Goal: Information Seeking & Learning: Learn about a topic

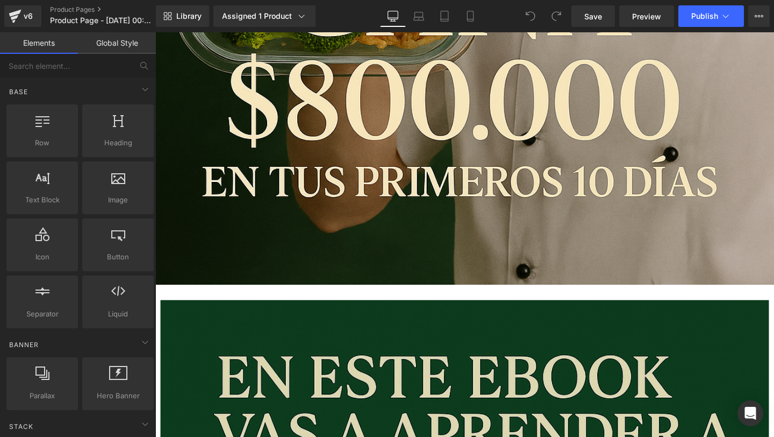
scroll to position [717, 0]
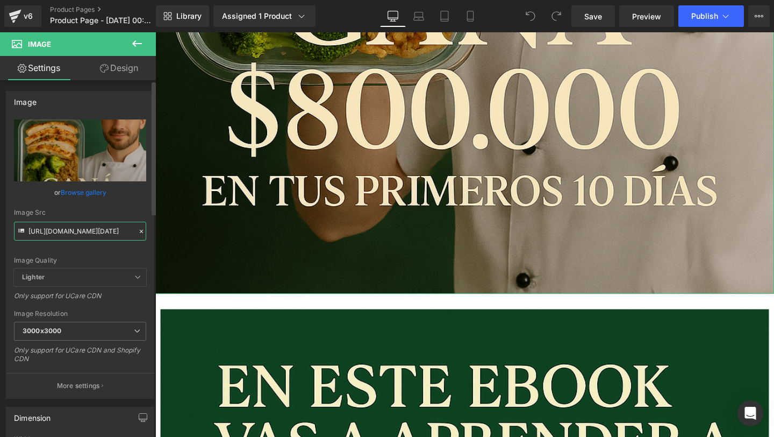
click at [116, 230] on input "[URL][DOMAIN_NAME][DATE]" at bounding box center [80, 231] width 132 height 19
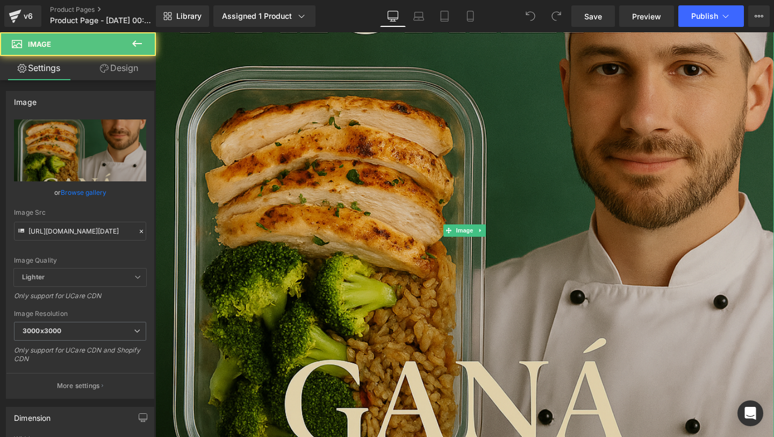
scroll to position [252, 0]
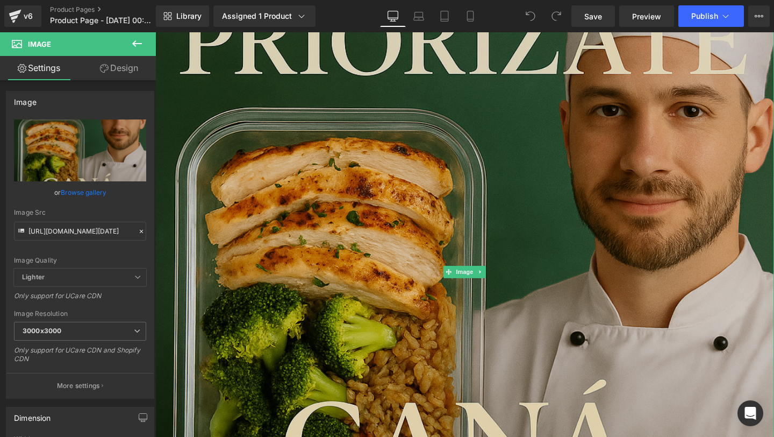
drag, startPoint x: 294, startPoint y: 112, endPoint x: 309, endPoint y: 199, distance: 87.9
click at [294, 112] on img at bounding box center [480, 284] width 651 height 976
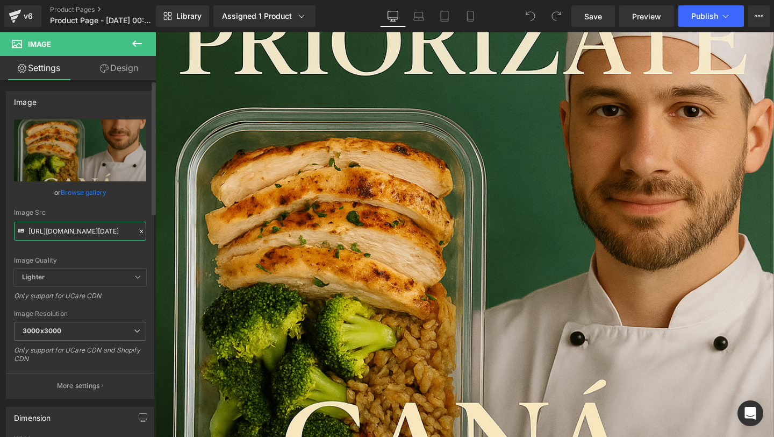
click at [103, 229] on input "[URL][DOMAIN_NAME][DATE]" at bounding box center [80, 231] width 132 height 19
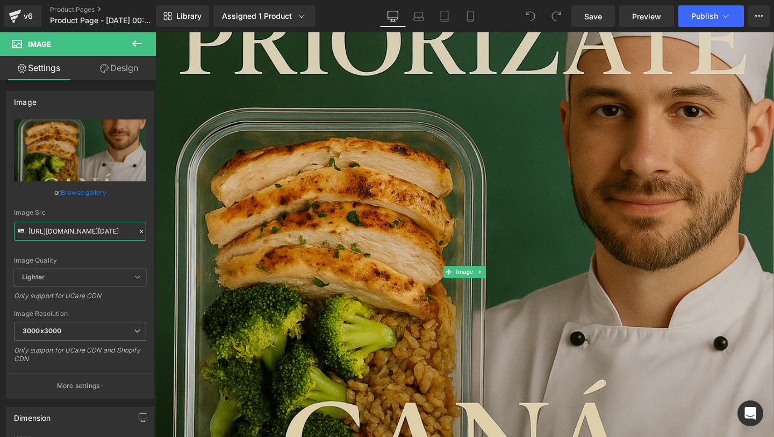
scroll to position [145, 0]
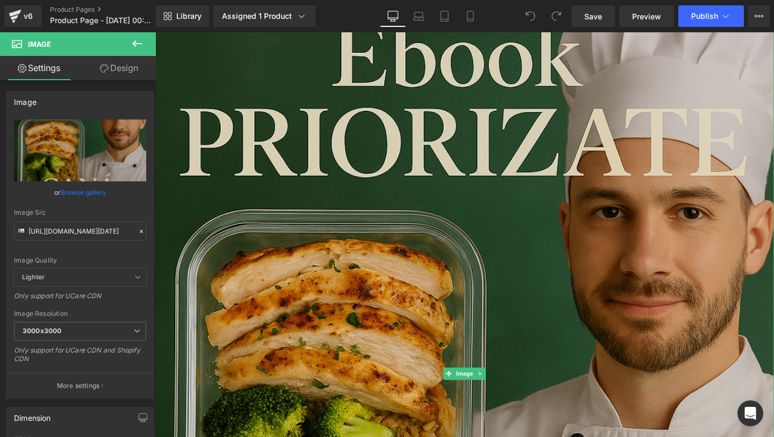
click at [354, 265] on img at bounding box center [480, 391] width 651 height 976
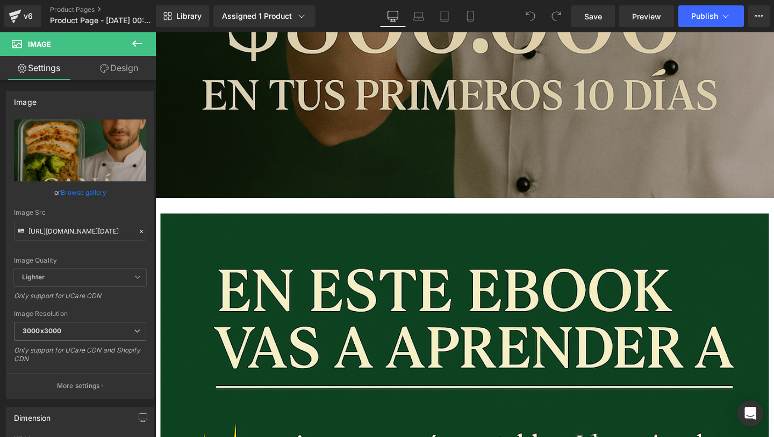
scroll to position [1218, 0]
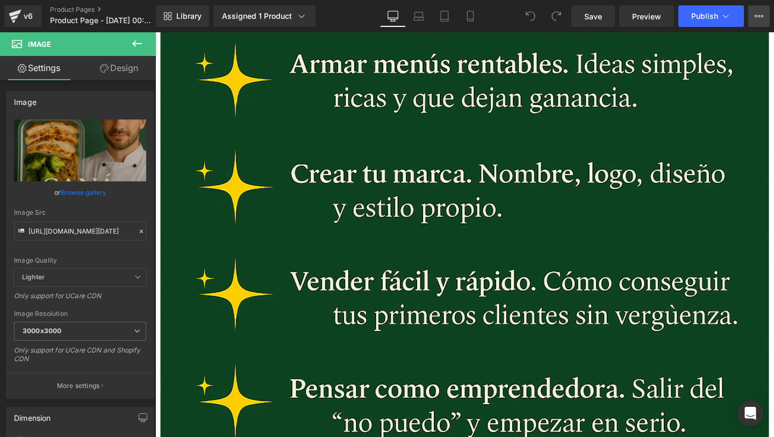
click at [752, 15] on button "Upgrade Plan View Live Page View with current Template Save Template to Library…" at bounding box center [760, 16] width 22 height 22
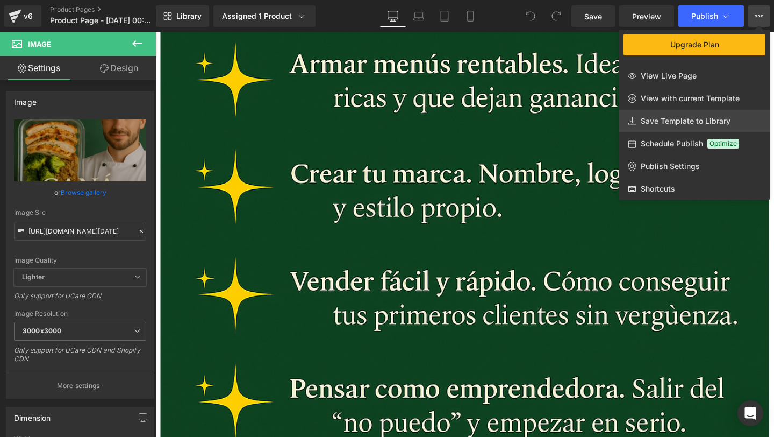
click at [695, 115] on link "Save Template to Library" at bounding box center [695, 121] width 151 height 23
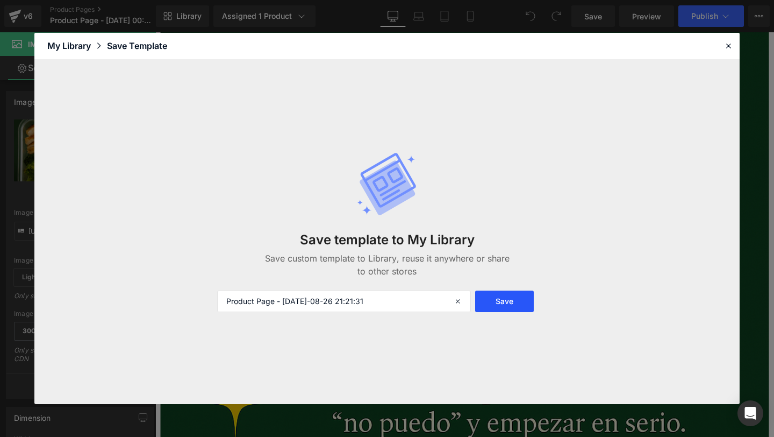
click at [504, 302] on button "Save" at bounding box center [504, 301] width 59 height 22
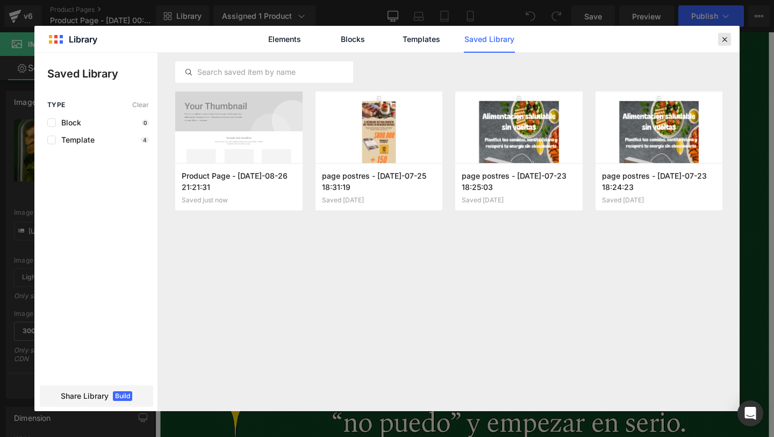
click at [729, 37] on icon at bounding box center [725, 39] width 10 height 10
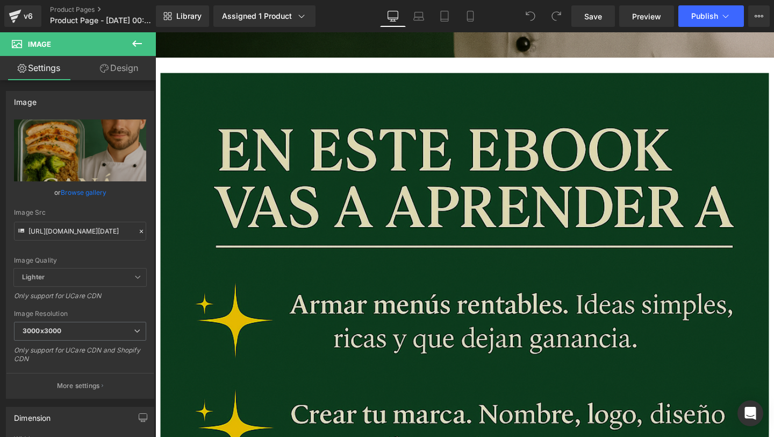
scroll to position [1049, 0]
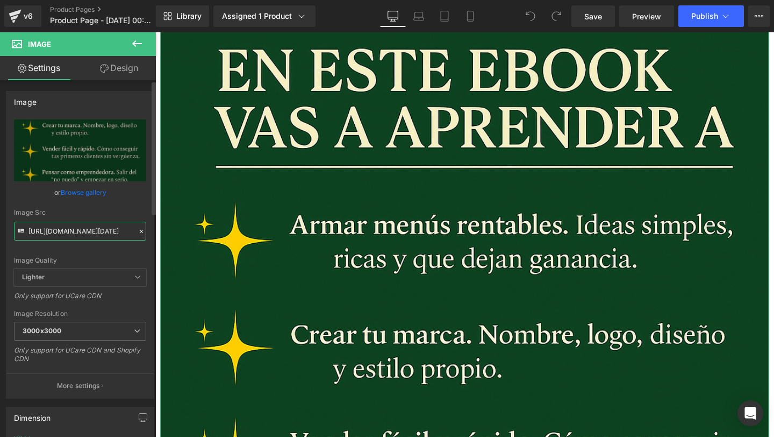
click at [114, 230] on input "[URL][DOMAIN_NAME][DATE]" at bounding box center [80, 231] width 132 height 19
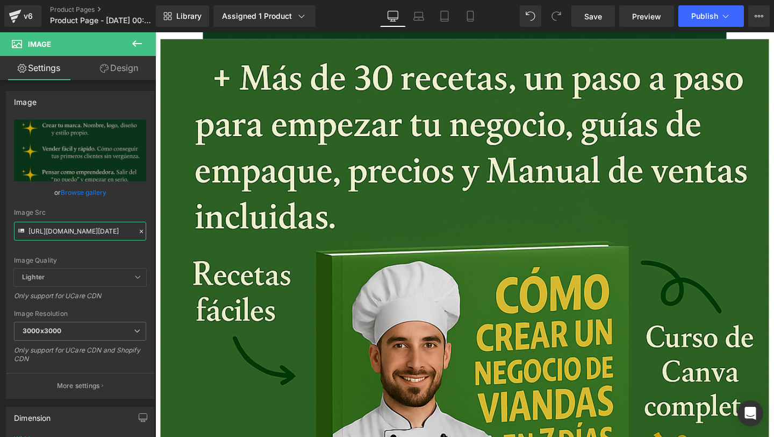
scroll to position [1833, 0]
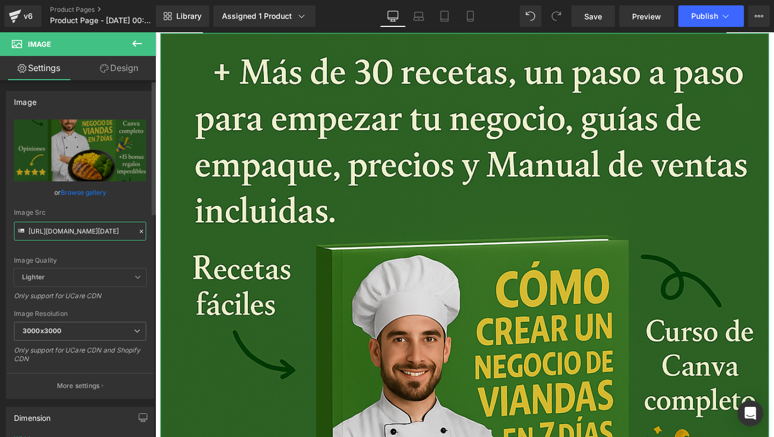
click at [93, 237] on input "[URL][DOMAIN_NAME][DATE]" at bounding box center [80, 231] width 132 height 19
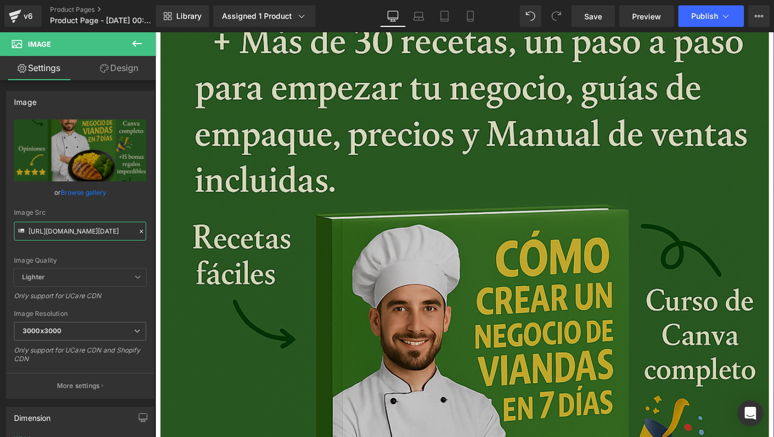
scroll to position [1958, 0]
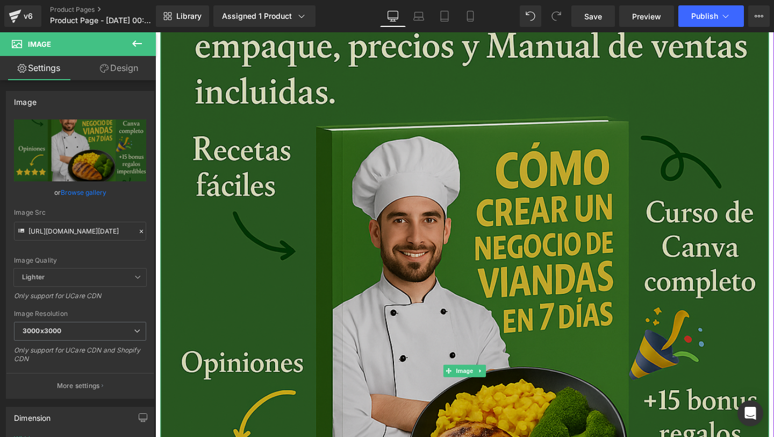
click at [358, 315] on img at bounding box center [481, 389] width 640 height 960
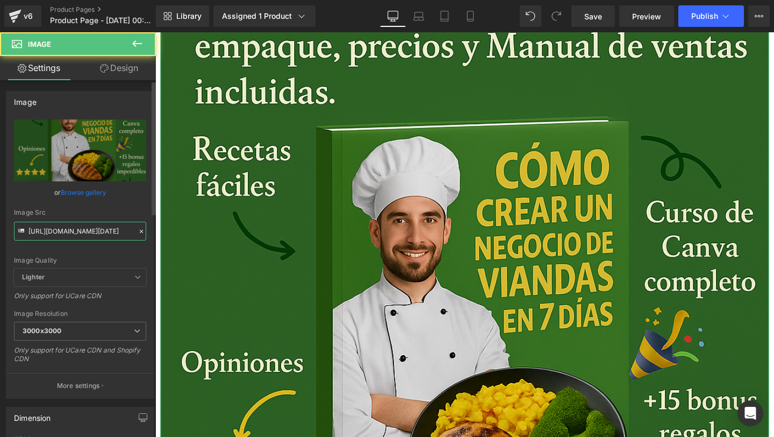
click at [61, 234] on input "[URL][DOMAIN_NAME][DATE]" at bounding box center [80, 231] width 132 height 19
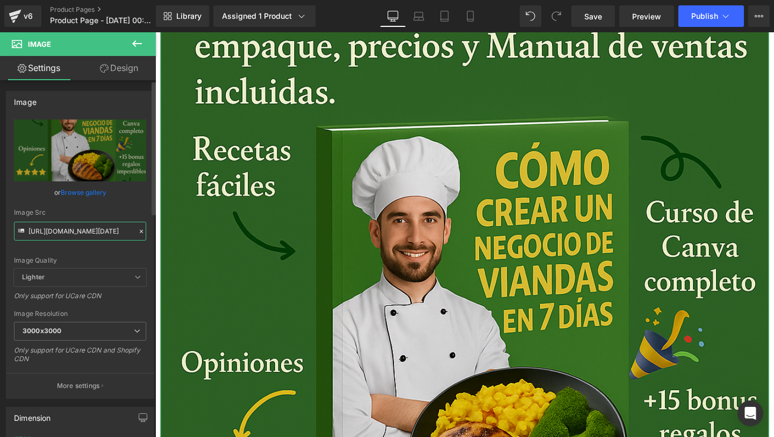
click at [61, 234] on input "[URL][DOMAIN_NAME][DATE]" at bounding box center [80, 231] width 132 height 19
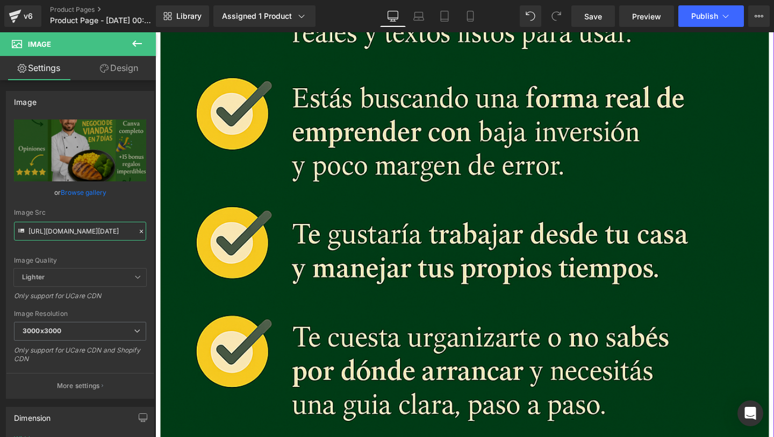
scroll to position [2961, 0]
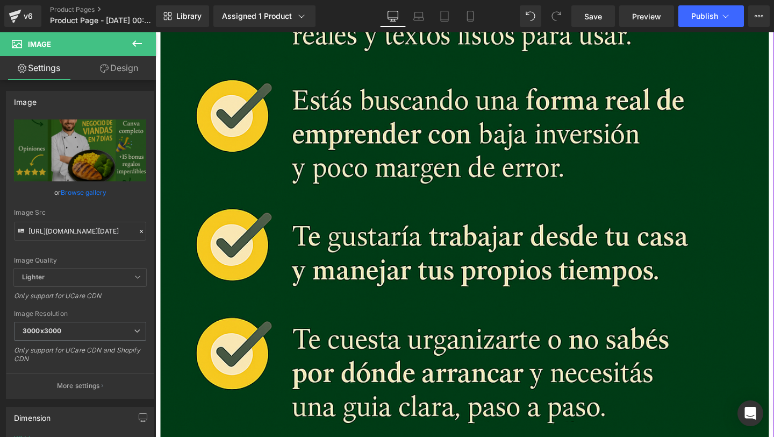
click at [639, 353] on img at bounding box center [481, 211] width 640 height 960
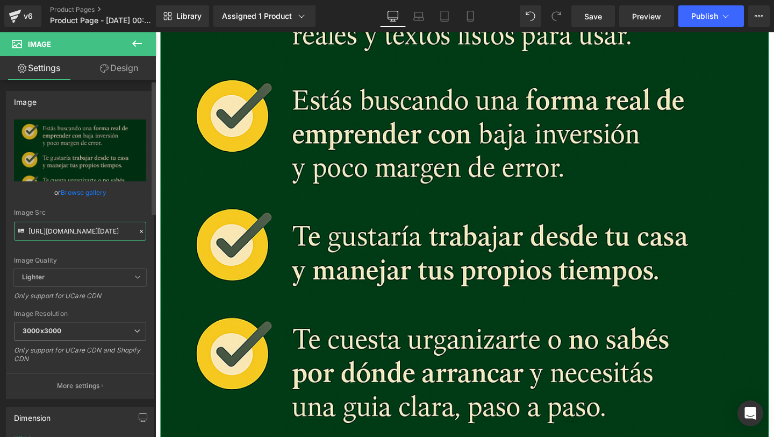
click at [51, 228] on input "[URL][DOMAIN_NAME][DATE]" at bounding box center [80, 231] width 132 height 19
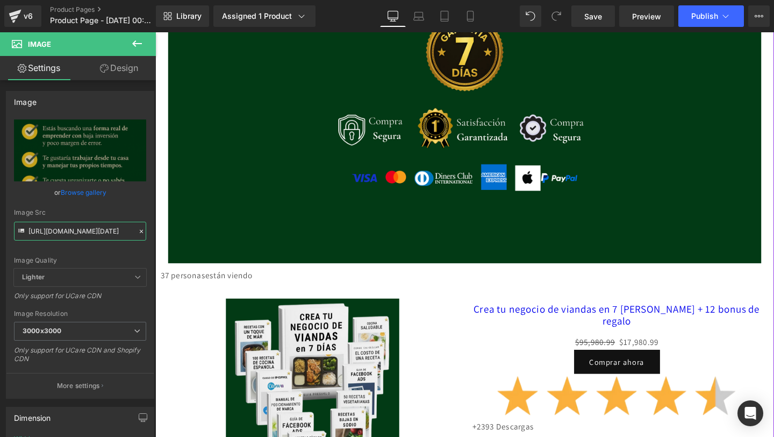
scroll to position [3599, 0]
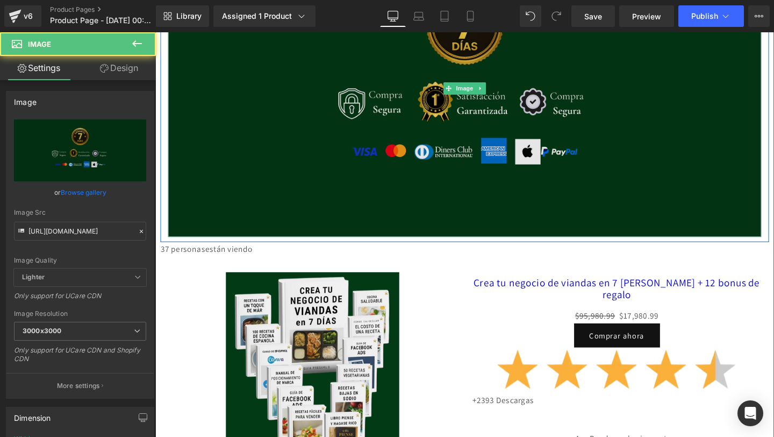
click at [462, 175] on img at bounding box center [481, 91] width 624 height 312
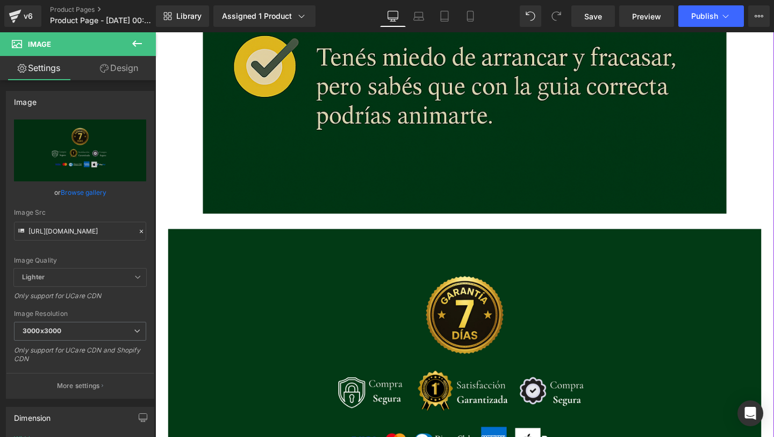
scroll to position [3364, 0]
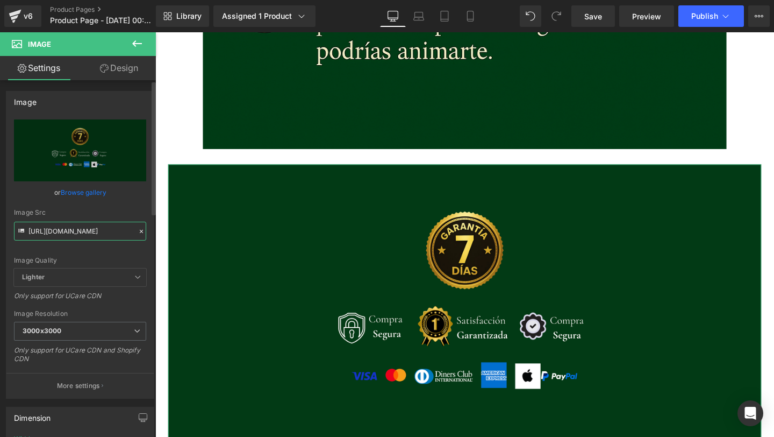
click at [79, 233] on input "[URL][DOMAIN_NAME]" at bounding box center [80, 231] width 132 height 19
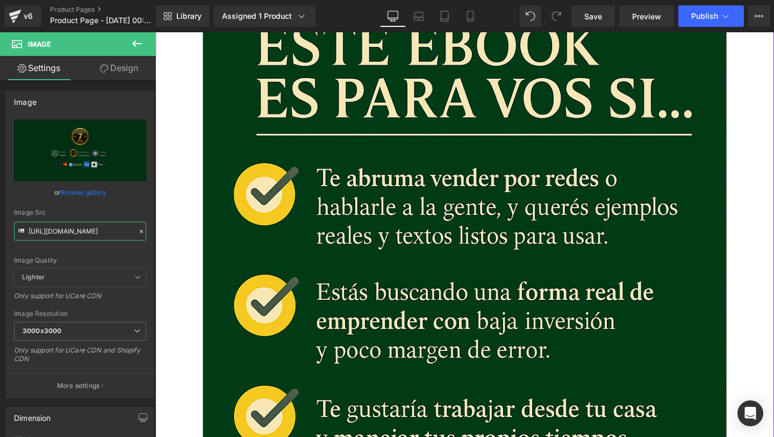
scroll to position [2702, 0]
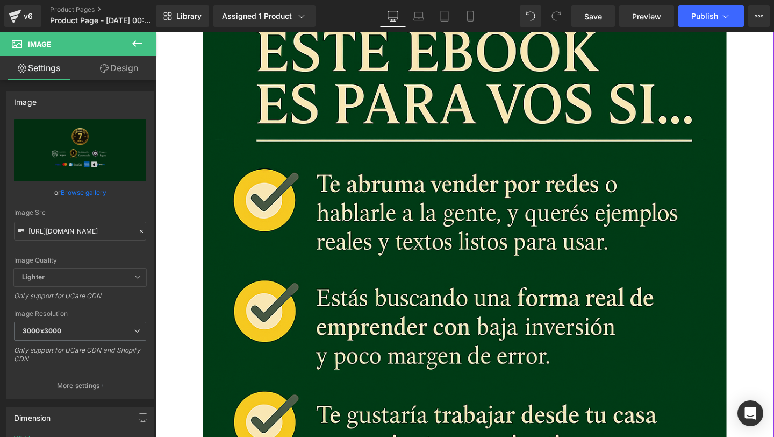
click at [406, 259] on img at bounding box center [480, 403] width 551 height 826
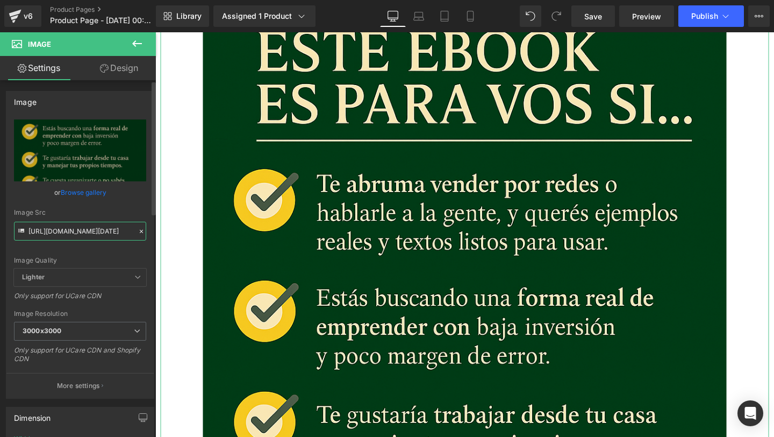
click at [90, 234] on input "[URL][DOMAIN_NAME][DATE]" at bounding box center [80, 231] width 132 height 19
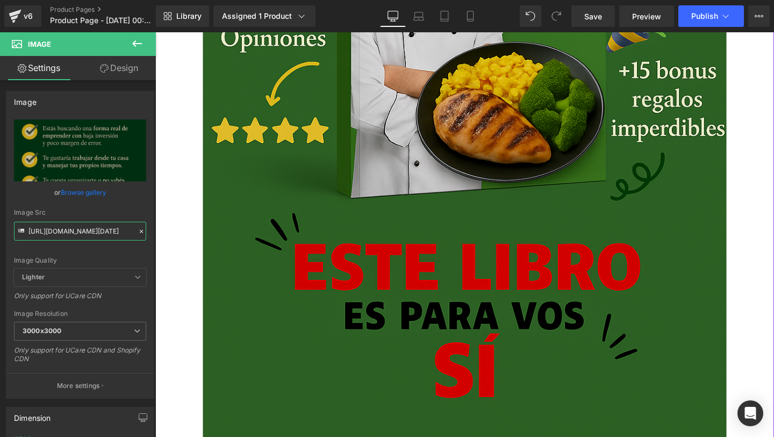
scroll to position [2144, 0]
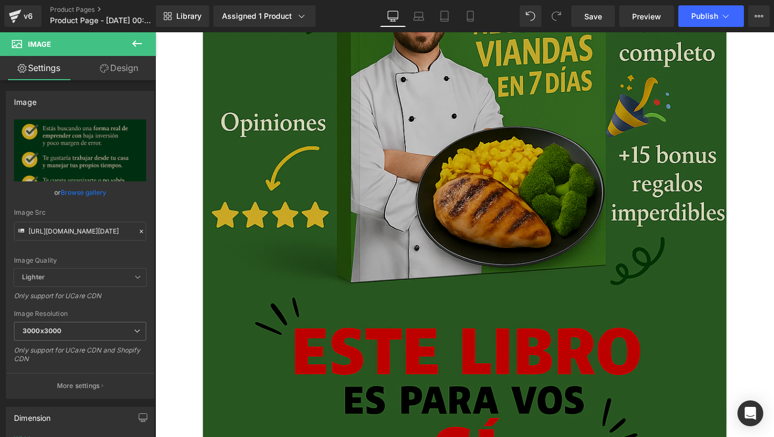
click at [380, 264] on img at bounding box center [480, 135] width 551 height 826
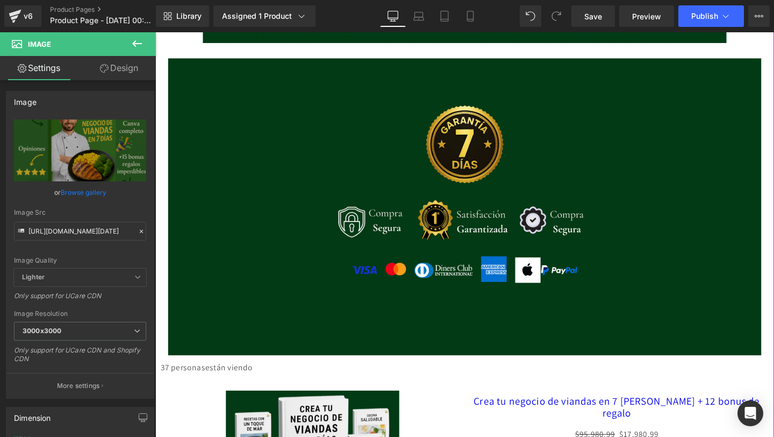
scroll to position [3429, 0]
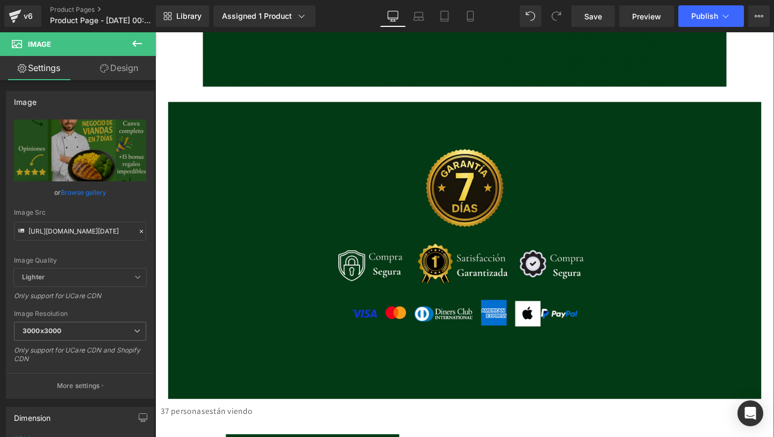
click at [402, 184] on img at bounding box center [481, 261] width 624 height 312
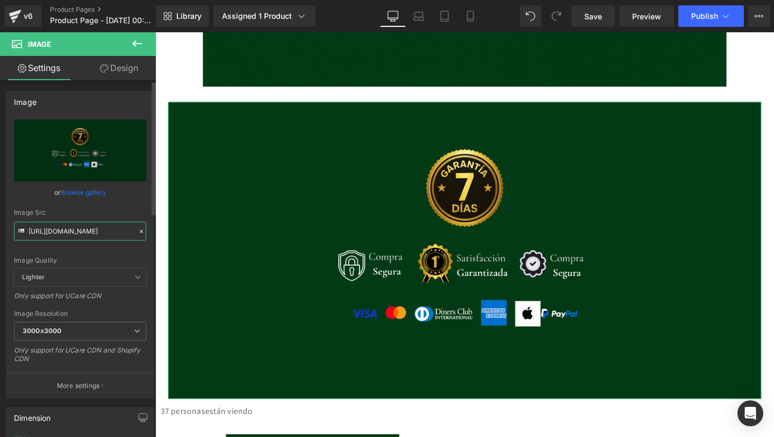
click at [73, 234] on input "[URL][DOMAIN_NAME]" at bounding box center [80, 231] width 132 height 19
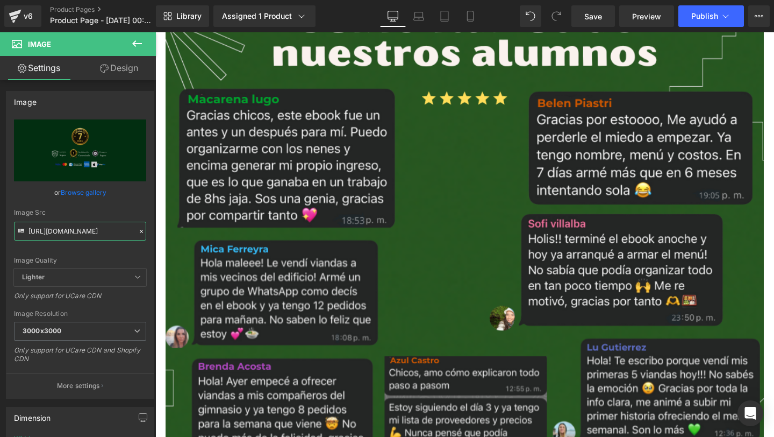
scroll to position [4624, 0]
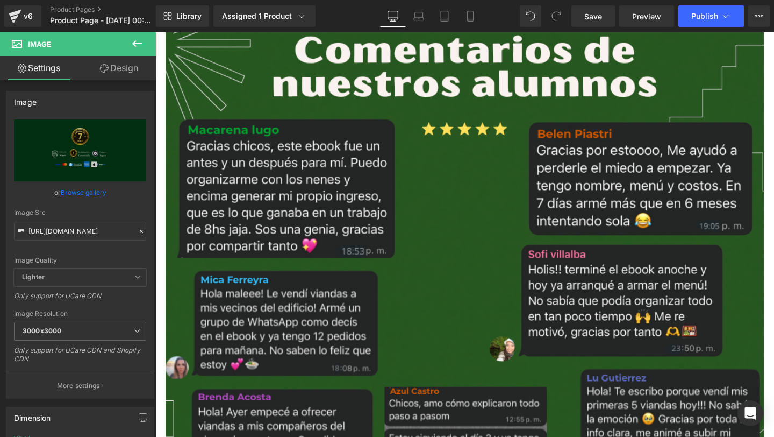
click at [445, 219] on img at bounding box center [480, 281] width 629 height 528
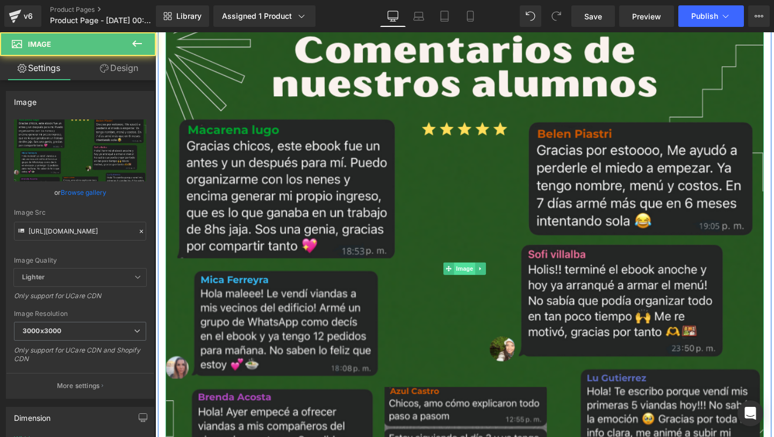
click at [481, 282] on span "Image" at bounding box center [481, 280] width 23 height 13
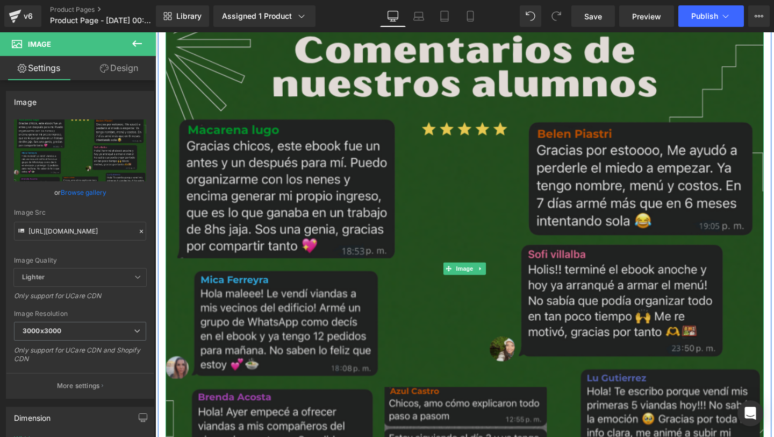
click at [450, 220] on img at bounding box center [480, 281] width 629 height 528
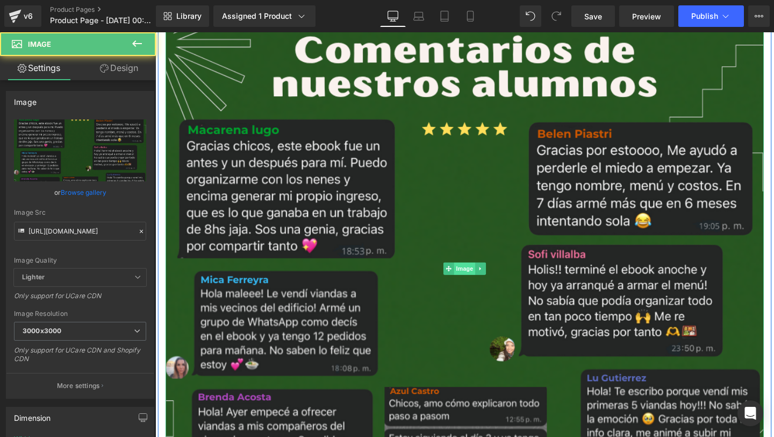
click at [479, 284] on span "Image" at bounding box center [481, 280] width 23 height 13
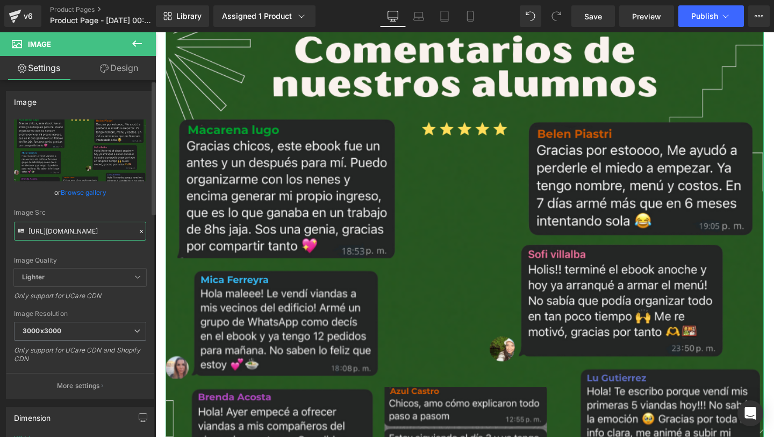
click at [56, 232] on input "[URL][DOMAIN_NAME]" at bounding box center [80, 231] width 132 height 19
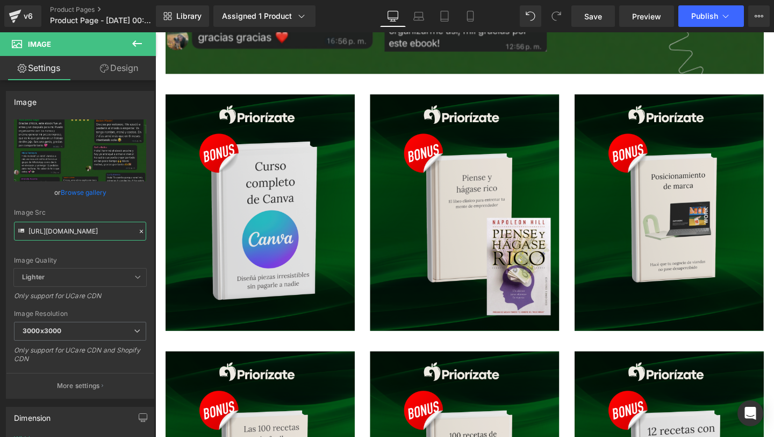
scroll to position [5097, 0]
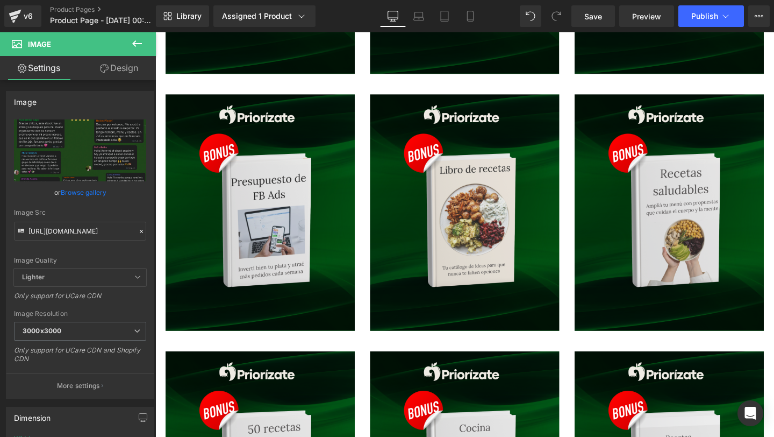
click at [511, 288] on img at bounding box center [480, 221] width 199 height 248
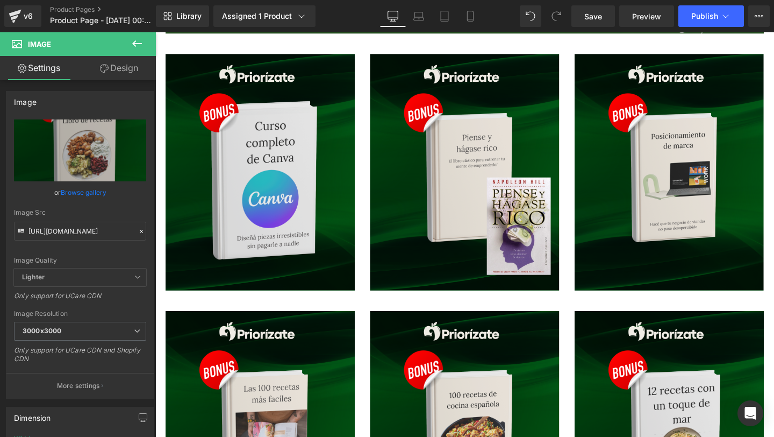
scroll to position [5076, 0]
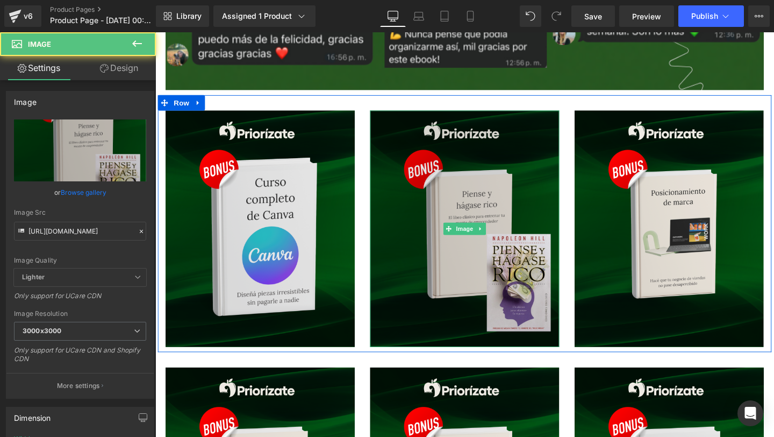
drag, startPoint x: 511, startPoint y: 288, endPoint x: 504, endPoint y: 273, distance: 17.1
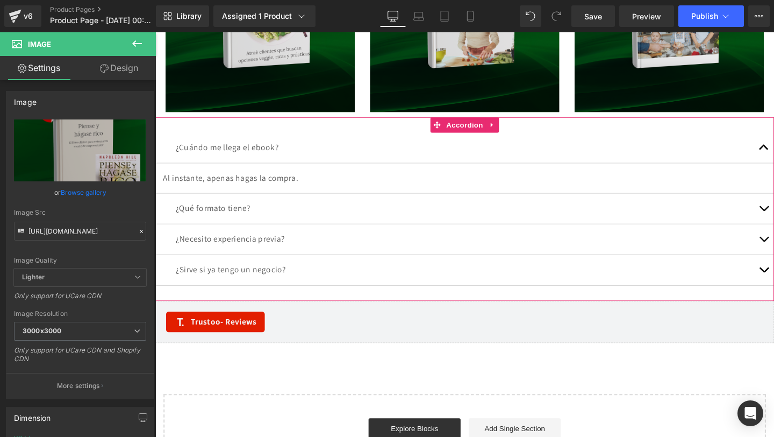
scroll to position [6132, 0]
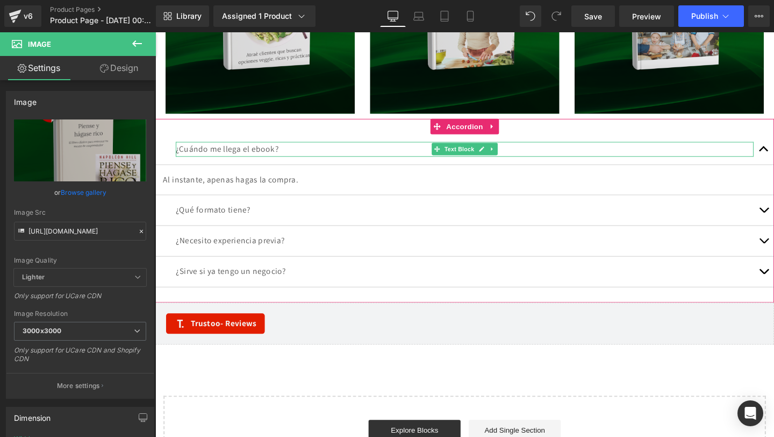
click at [264, 157] on p "¿Cuándo me llega el ebook?" at bounding box center [481, 155] width 608 height 16
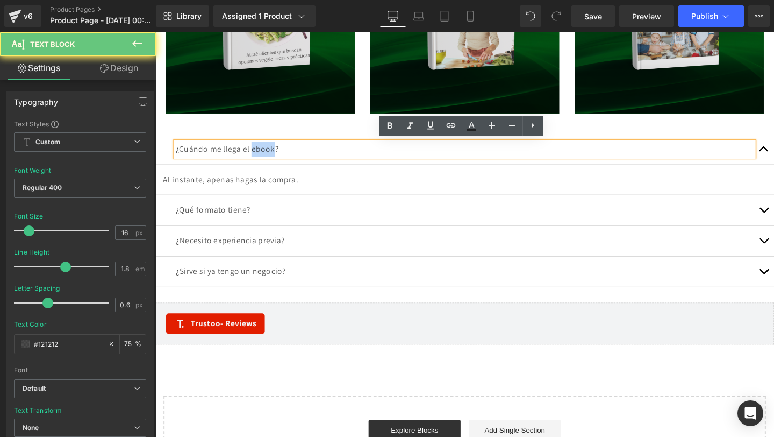
click at [264, 157] on p "¿Cuándo me llega el ebook?" at bounding box center [481, 155] width 608 height 16
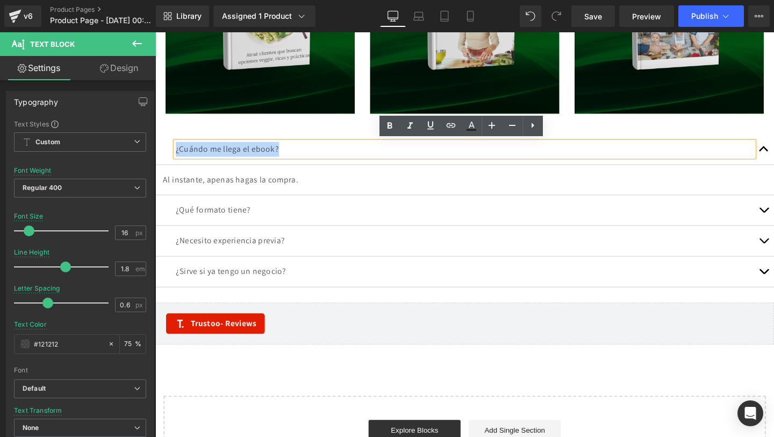
copy p "¿Cuándo me llega el ebook?"
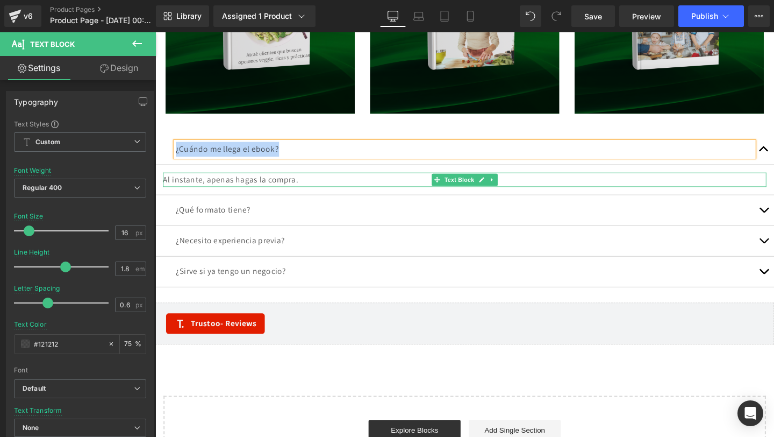
click at [285, 190] on p "Al instante, apenas hagas la compra." at bounding box center [481, 188] width 635 height 16
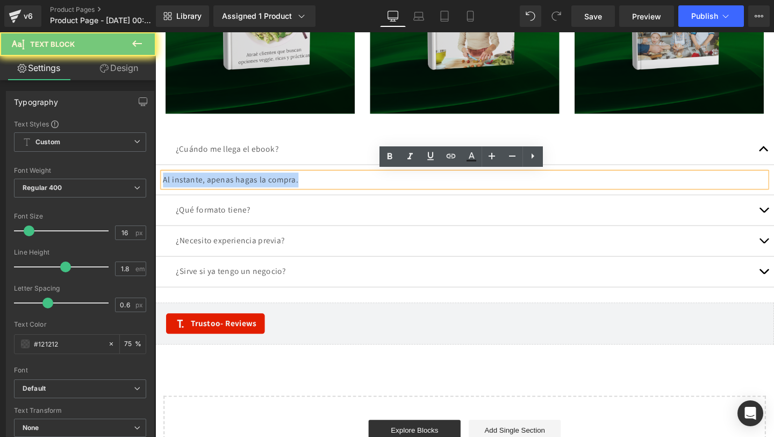
copy p "Al instante, apenas hagas la compra."
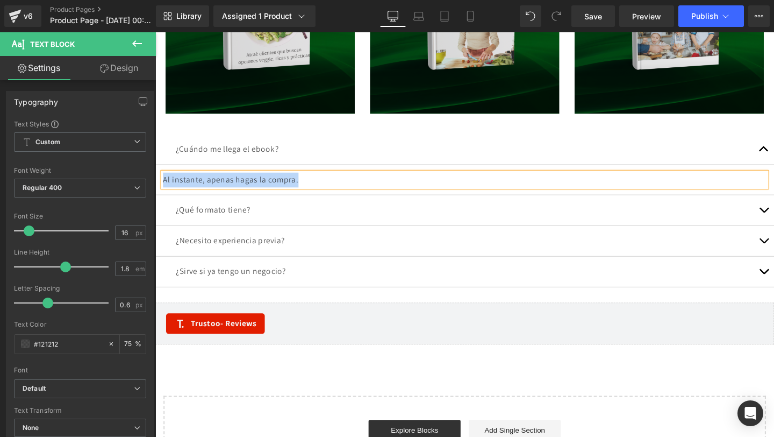
click at [345, 226] on div "¿Qué formato tiene? Text Block" at bounding box center [480, 219] width 651 height 32
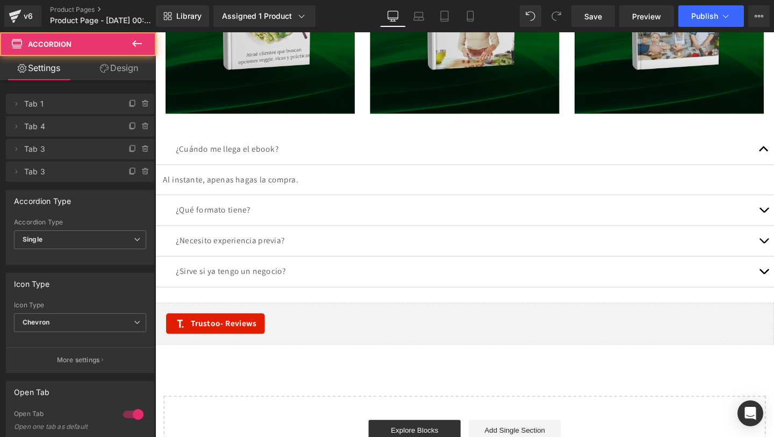
click at [357, 222] on p "¿Qué formato tiene?" at bounding box center [481, 219] width 608 height 16
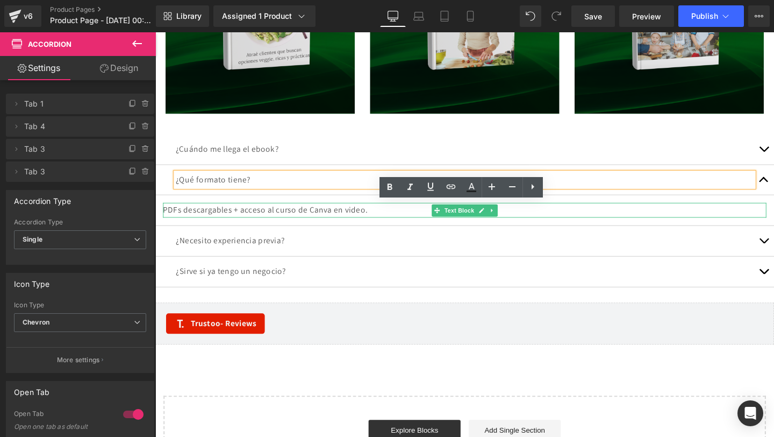
click at [299, 220] on p "PDFs descargables + acceso al curso de Canva en video." at bounding box center [481, 219] width 635 height 16
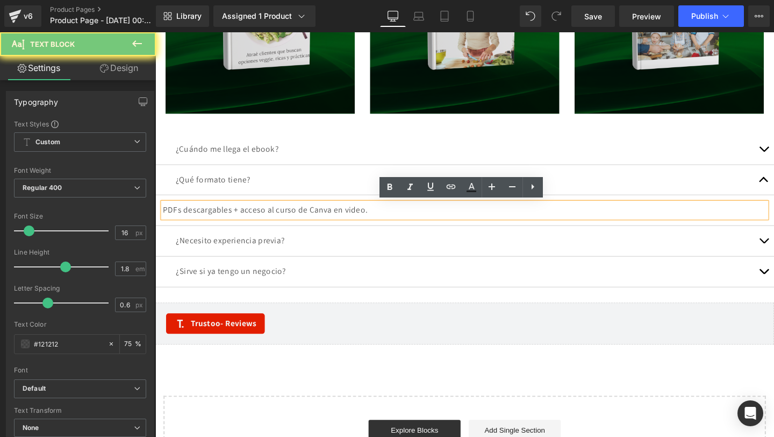
click at [299, 220] on p "PDFs descargables + acceso al curso de Canva en video." at bounding box center [481, 219] width 635 height 16
copy p "PDFs descargables + acceso al curso de Canva en video."
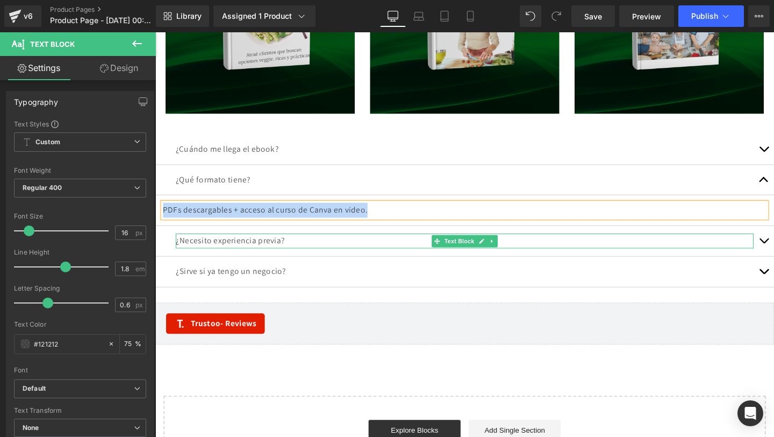
click at [496, 250] on icon at bounding box center [499, 251] width 6 height 6
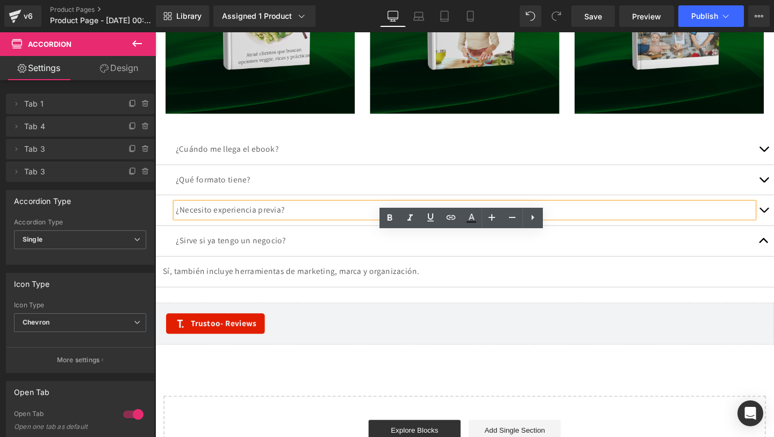
click at [349, 287] on p "Sí, también incluye herramientas de marketing, marca y organización." at bounding box center [481, 284] width 635 height 16
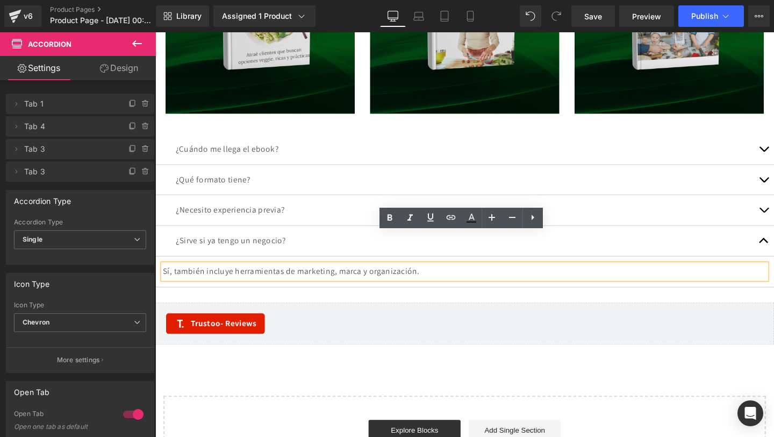
click at [349, 287] on p "Sí, también incluye herramientas de marketing, marca y organización." at bounding box center [481, 284] width 635 height 16
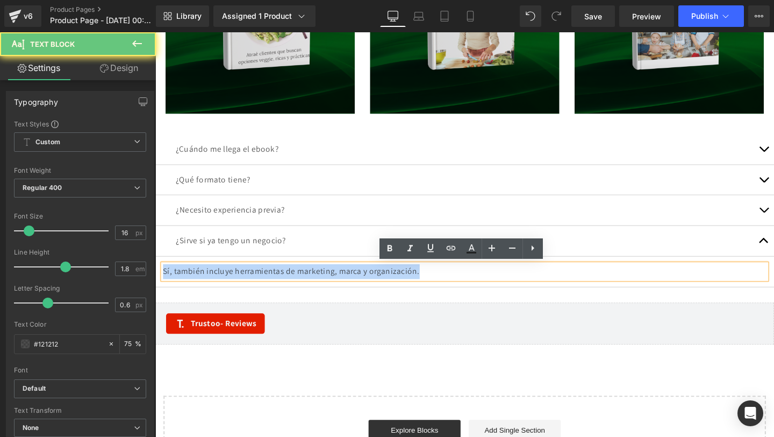
click at [349, 287] on p "Sí, también incluye herramientas de marketing, marca y organización." at bounding box center [481, 284] width 635 height 16
copy p "Sí, también incluye herramientas de marketing, marca y organización."
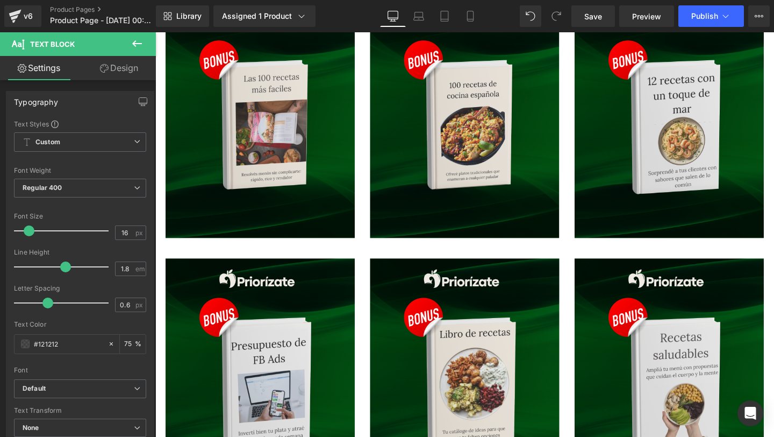
scroll to position [5293, 0]
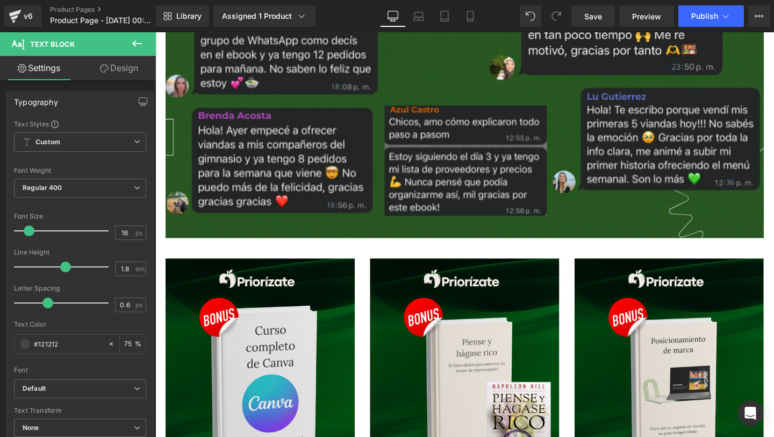
click at [495, 398] on div "Image" at bounding box center [480, 394] width 199 height 248
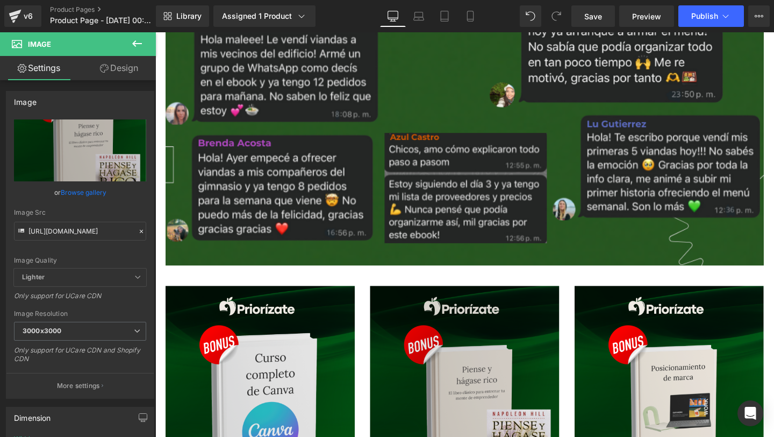
scroll to position [5047, 0]
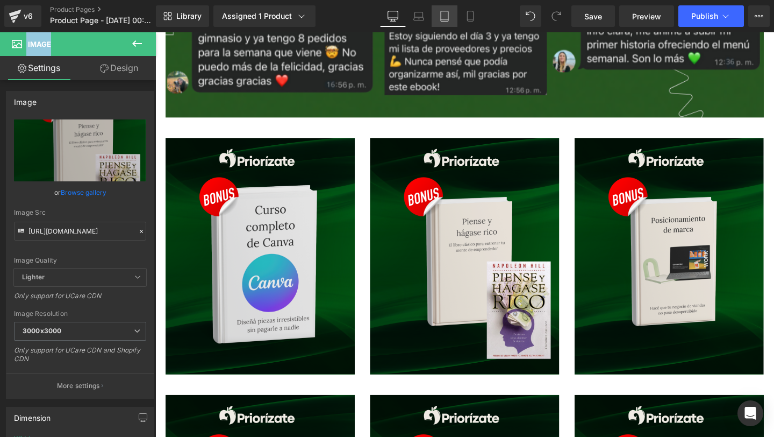
click at [448, 17] on icon at bounding box center [444, 16] width 11 height 11
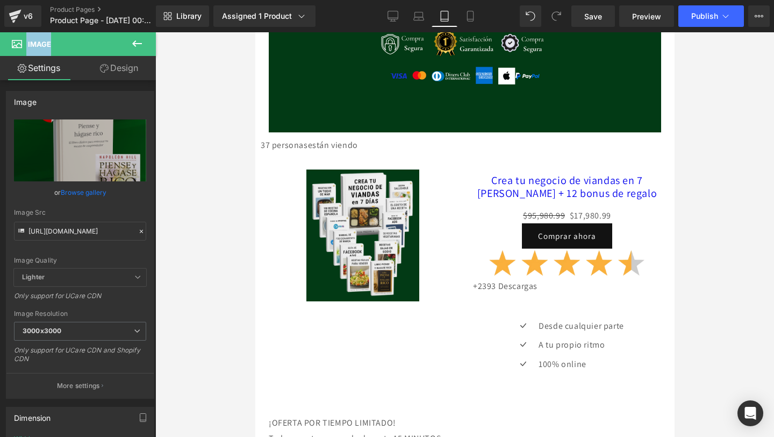
scroll to position [2665, 0]
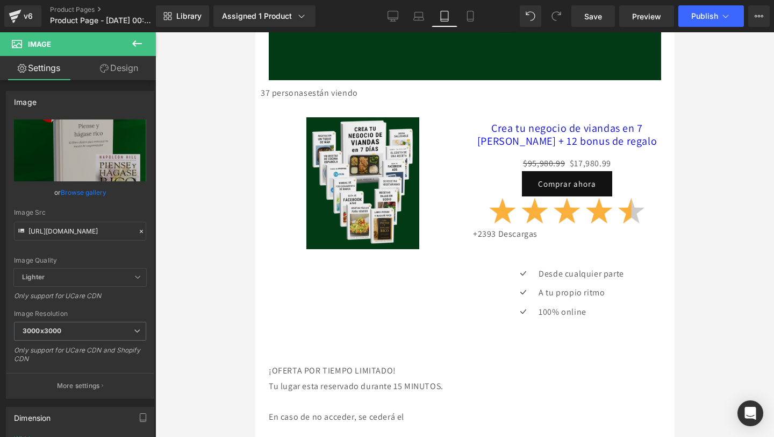
click at [472, 29] on div "Library Assigned 1 Product Product Preview Crea tu negocio de viandas en 7 [PER…" at bounding box center [465, 16] width 619 height 32
click at [477, 11] on link "Mobile" at bounding box center [471, 16] width 26 height 22
type input "100"
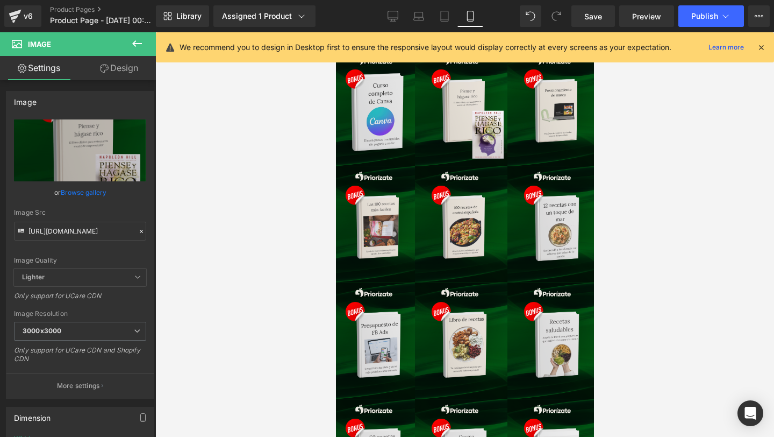
scroll to position [1650, 0]
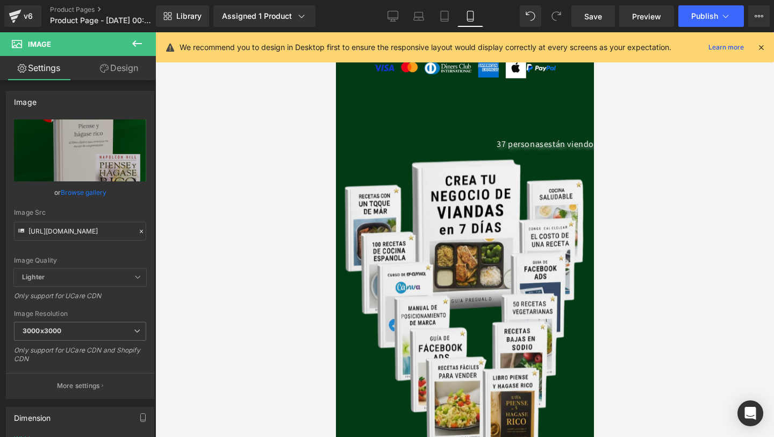
click at [486, 16] on div "Library Assigned 1 Product Product Preview Crea tu negocio de viandas en 7 [PER…" at bounding box center [465, 16] width 619 height 22
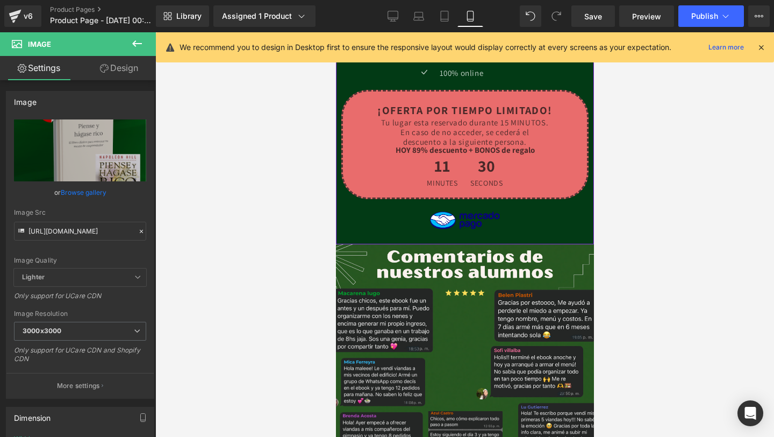
scroll to position [2247, 0]
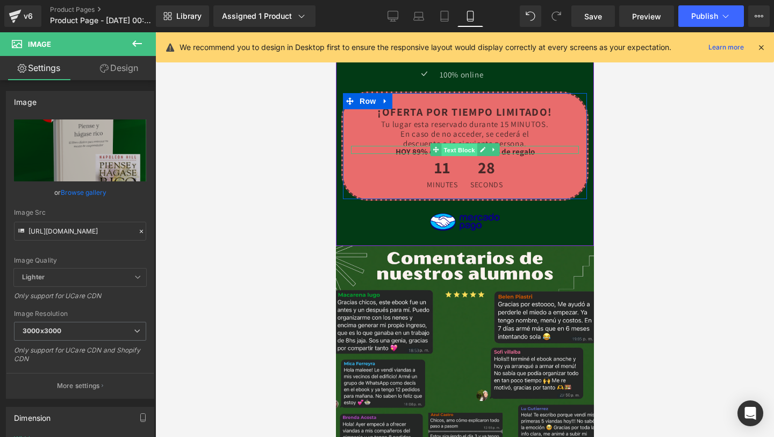
click at [461, 145] on span "Text Block" at bounding box center [458, 150] width 35 height 13
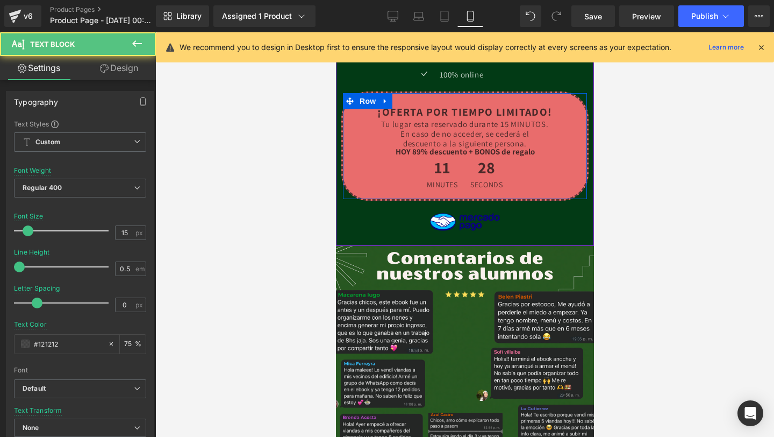
click at [457, 134] on div "Tu lugar esta reservado durante 15 MINUTOS. En caso de no acceder, se cederá el…" at bounding box center [465, 134] width 228 height 24
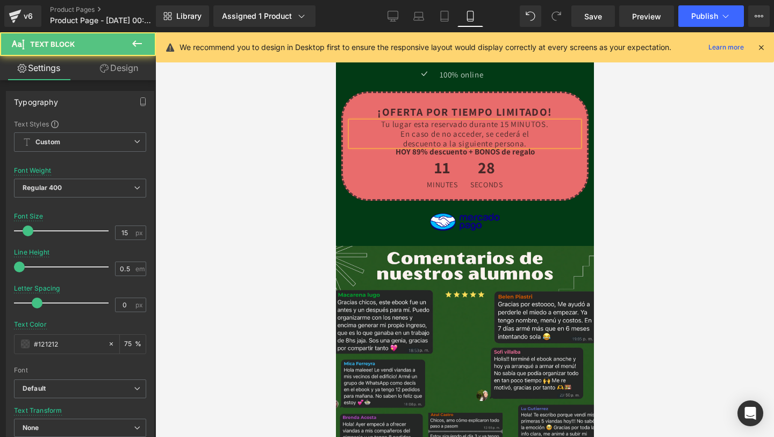
click at [452, 131] on p "En caso de no acceder, se cederá el" at bounding box center [465, 133] width 228 height 5
click at [533, 139] on p at bounding box center [465, 138] width 228 height 5
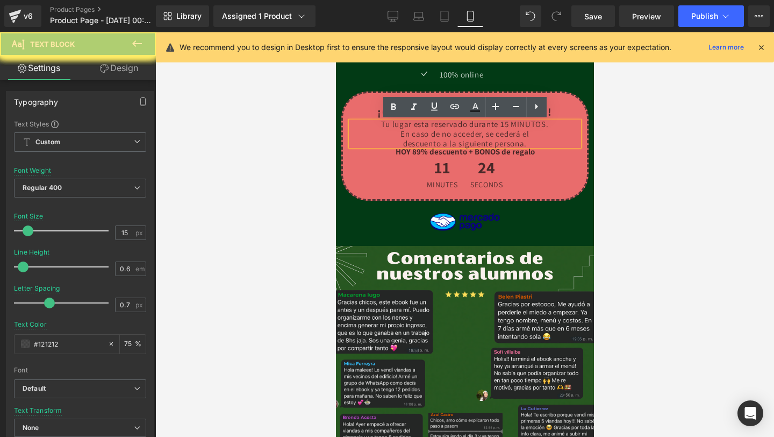
drag, startPoint x: 533, startPoint y: 144, endPoint x: 370, endPoint y: 124, distance: 164.2
click at [370, 124] on div "Tu lugar esta reservado durante 15 MINUTOS. En caso de no acceder, se cederá el…" at bounding box center [465, 134] width 228 height 24
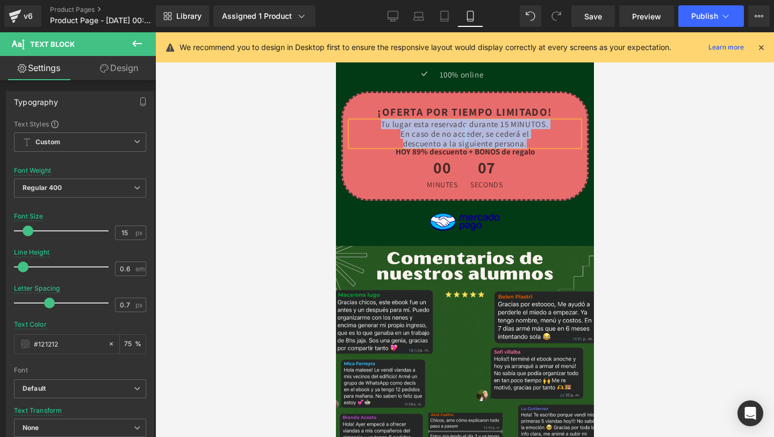
copy div "Tu lugar esta reservado durante 15 MINUTOS. En caso de no acceder, se cederá el…"
